Goal: Complete application form: Complete application form

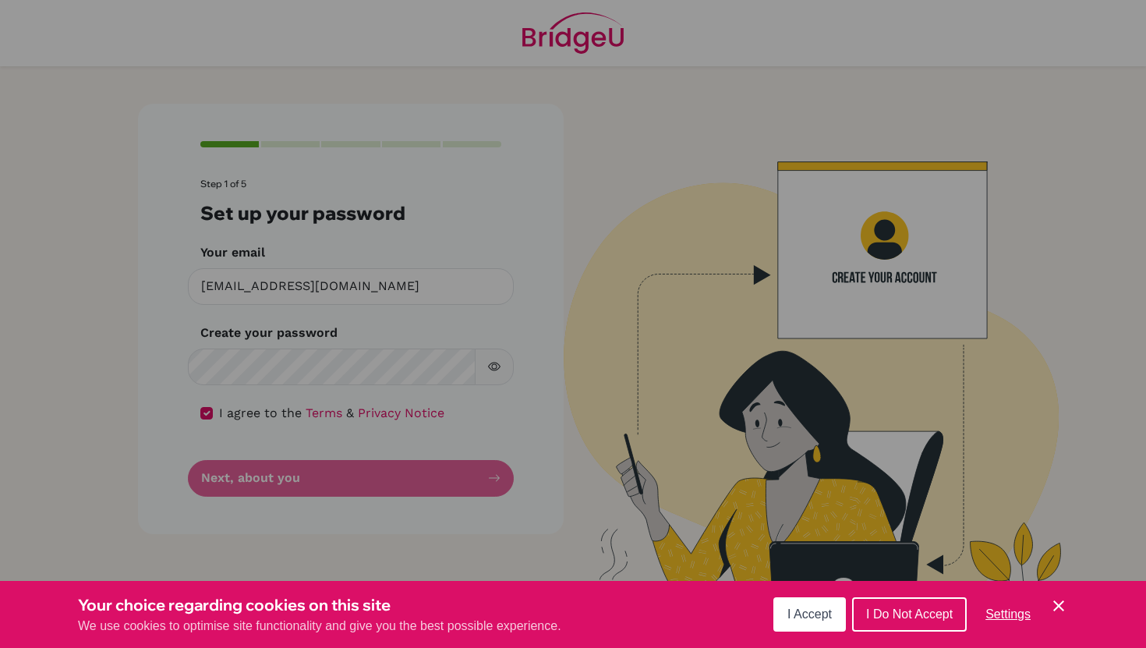
click at [801, 620] on span "I Accept" at bounding box center [809, 613] width 44 height 13
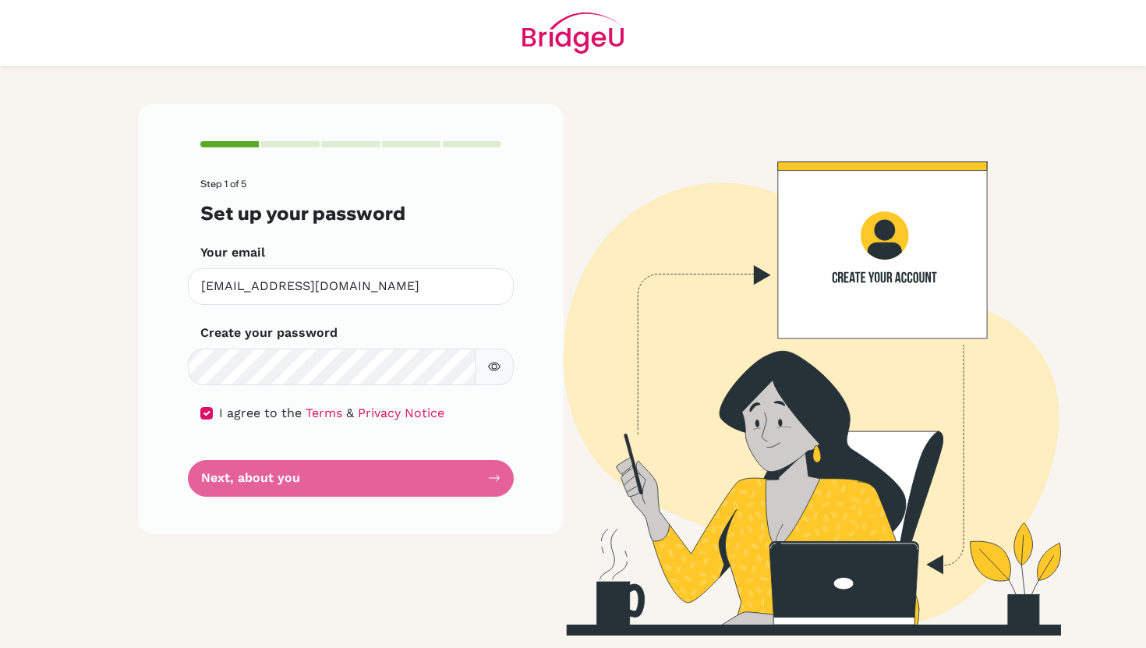
click at [489, 364] on icon "button" at bounding box center [494, 366] width 12 height 12
click at [487, 480] on form "Step 1 of 5 Set up your password Your email [EMAIL_ADDRESS][DOMAIN_NAME] Invali…" at bounding box center [350, 337] width 301 height 317
click at [504, 479] on div "Step 1 of 5 Set up your password Your email [EMAIL_ADDRESS][DOMAIN_NAME] Invali…" at bounding box center [351, 319] width 426 height 430
click at [424, 274] on input "[EMAIL_ADDRESS][DOMAIN_NAME]" at bounding box center [351, 286] width 326 height 37
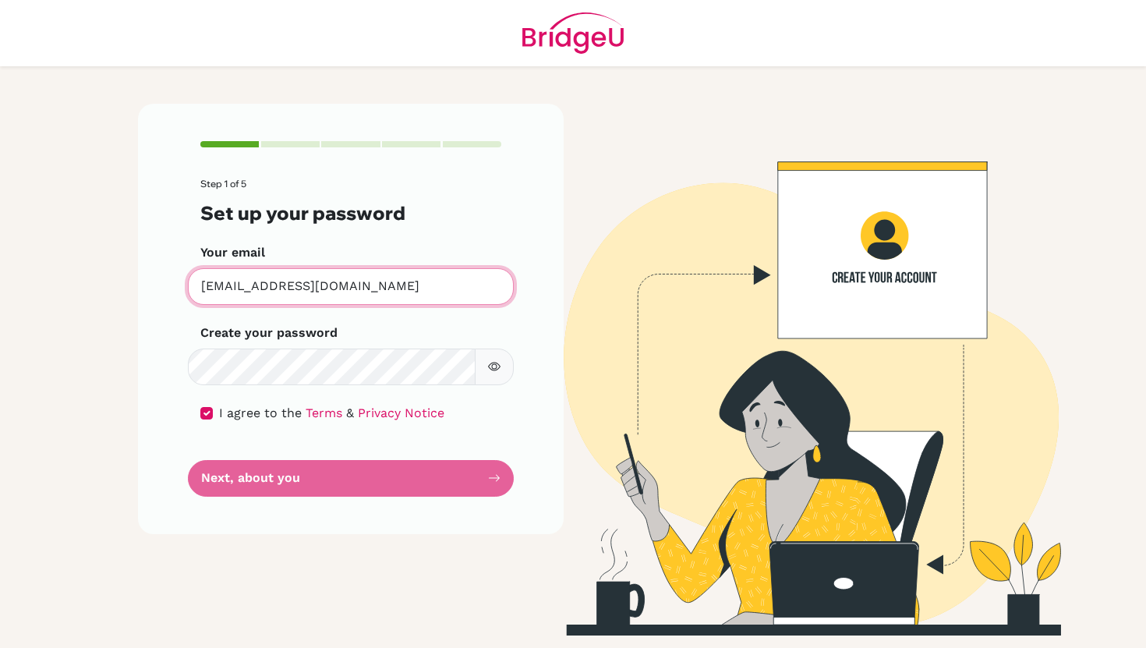
click at [424, 282] on input "[EMAIL_ADDRESS][DOMAIN_NAME]" at bounding box center [351, 286] width 326 height 37
click at [223, 476] on form "Step 1 of 5 Set up your password Your email [EMAIL_ADDRESS][DOMAIN_NAME] Invali…" at bounding box center [350, 337] width 301 height 317
click at [212, 410] on input "checkbox" at bounding box center [206, 413] width 12 height 12
checkbox input "true"
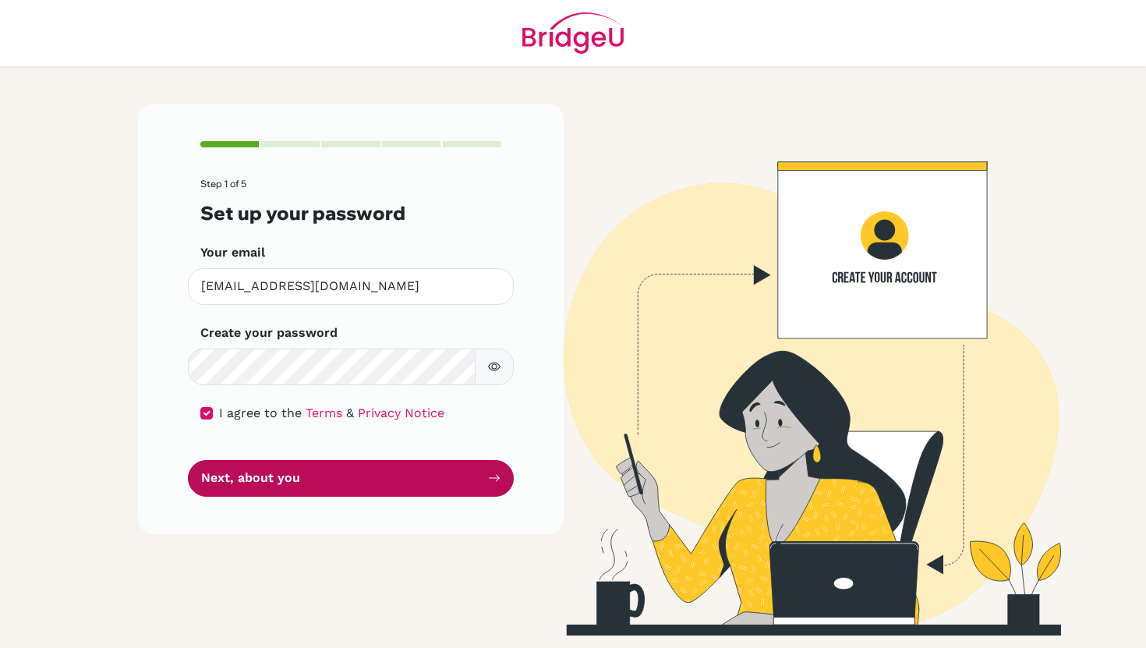
click at [472, 479] on button "Next, about you" at bounding box center [351, 478] width 326 height 37
click at [441, 466] on button "Next, about you" at bounding box center [351, 478] width 326 height 37
click at [471, 478] on button "Next, about you" at bounding box center [351, 478] width 326 height 37
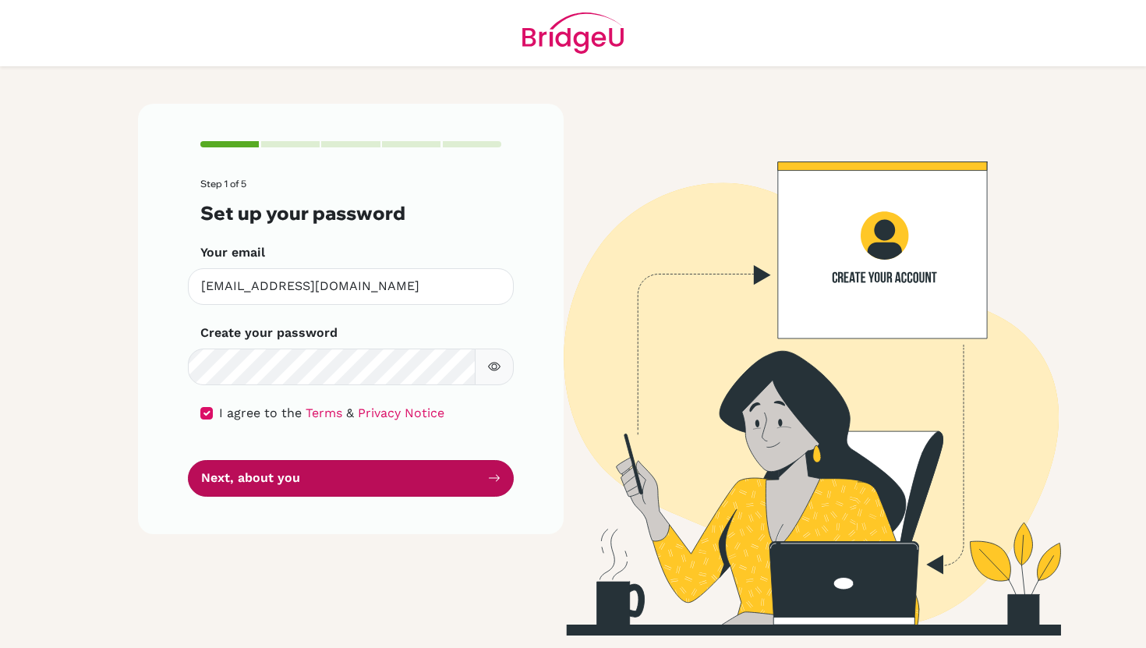
click at [471, 478] on button "Next, about you" at bounding box center [351, 478] width 326 height 37
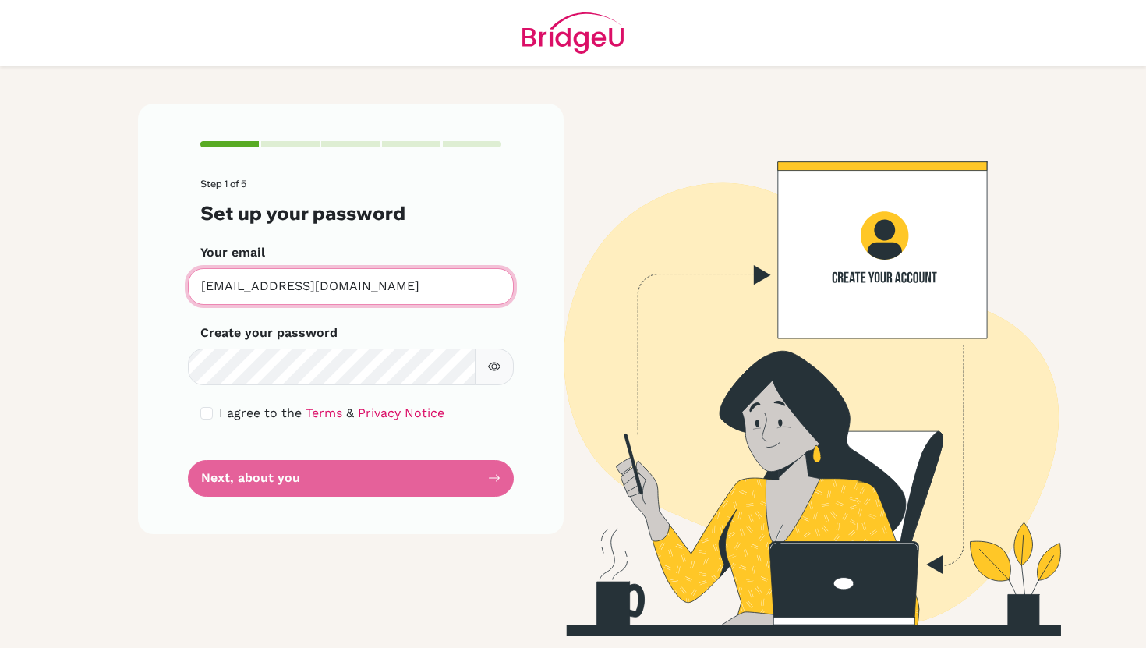
click at [327, 276] on input "[EMAIL_ADDRESS][DOMAIN_NAME]" at bounding box center [351, 286] width 326 height 37
click at [631, 360] on img at bounding box center [795, 370] width 889 height 532
click at [211, 410] on input "checkbox" at bounding box center [206, 413] width 12 height 12
checkbox input "true"
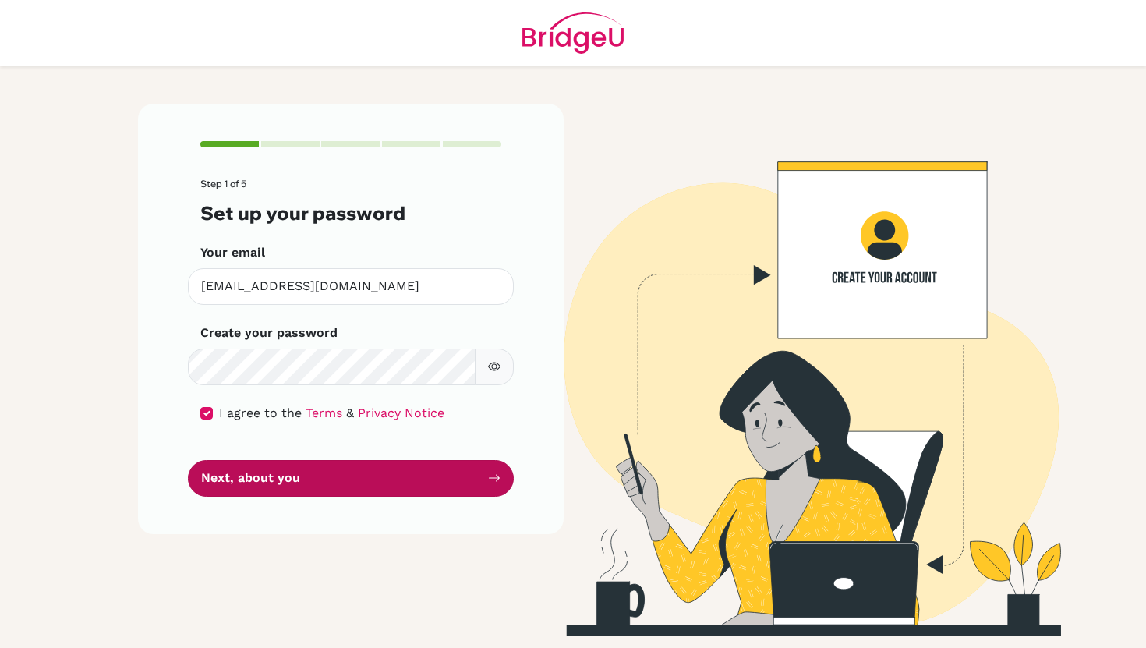
click at [239, 472] on button "Next, about you" at bounding box center [351, 478] width 326 height 37
